Goal: Task Accomplishment & Management: Use online tool/utility

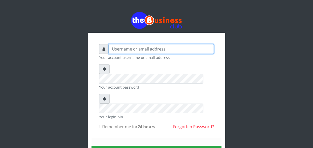
click at [145, 49] on input "text" at bounding box center [160, 49] width 105 height 10
type input "jossy"
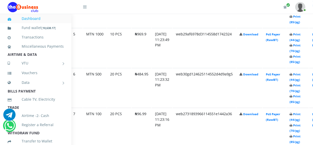
scroll to position [444, 18]
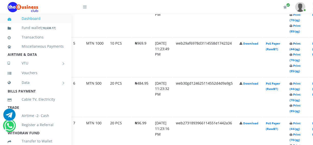
click at [297, 49] on link "Print (44/pg)" at bounding box center [294, 45] width 11 height 9
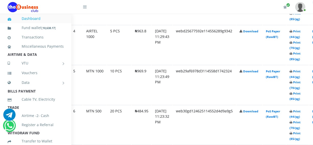
scroll to position [407, 18]
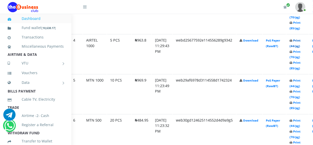
click at [300, 46] on link "Print (44/pg)" at bounding box center [294, 42] width 11 height 9
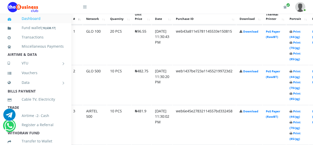
scroll to position [296, 18]
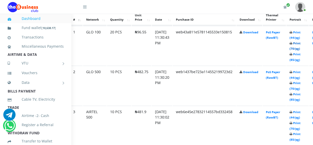
click at [299, 48] on link "Print (70/pg)" at bounding box center [294, 45] width 11 height 9
